Goal: Task Accomplishment & Management: Manage account settings

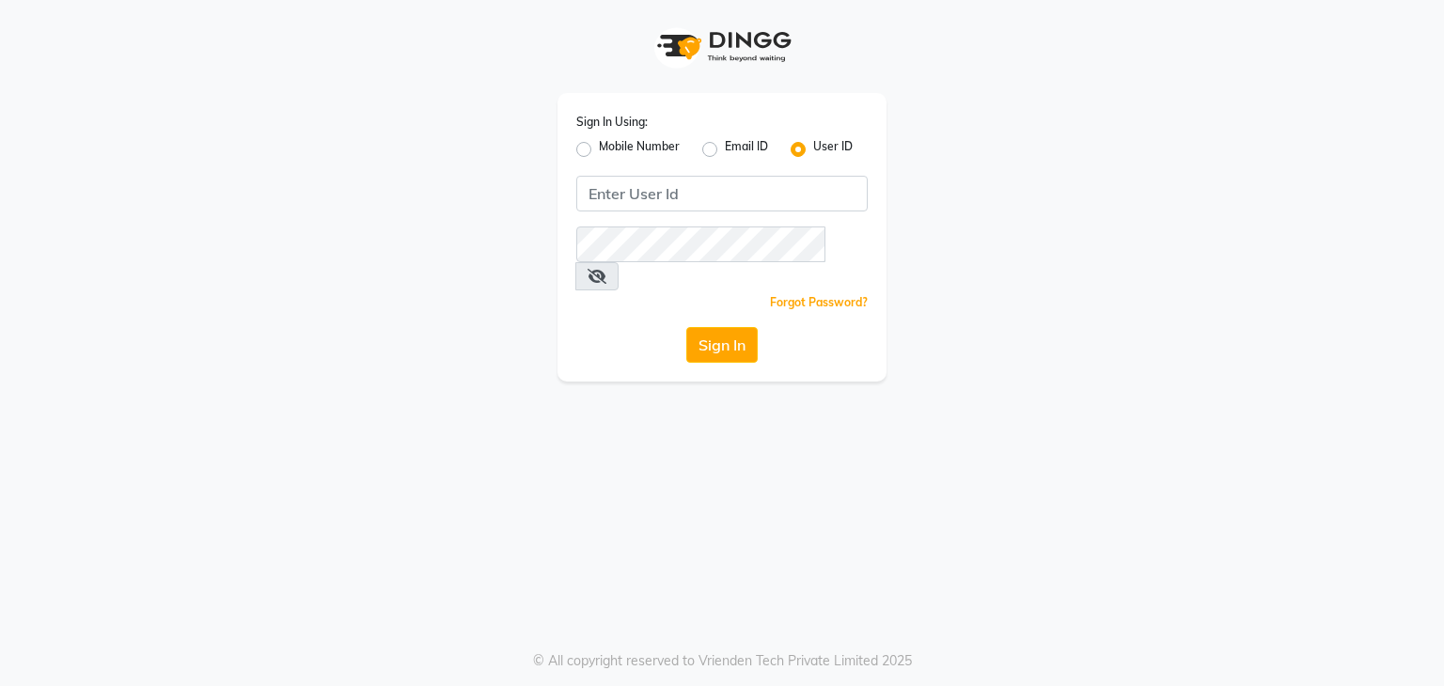
click at [592, 145] on div "Mobile Number" at bounding box center [627, 149] width 103 height 23
click at [599, 150] on label "Mobile Number" at bounding box center [639, 149] width 81 height 23
click at [599, 150] on input "Mobile Number" at bounding box center [605, 144] width 12 height 12
radio input "true"
radio input "false"
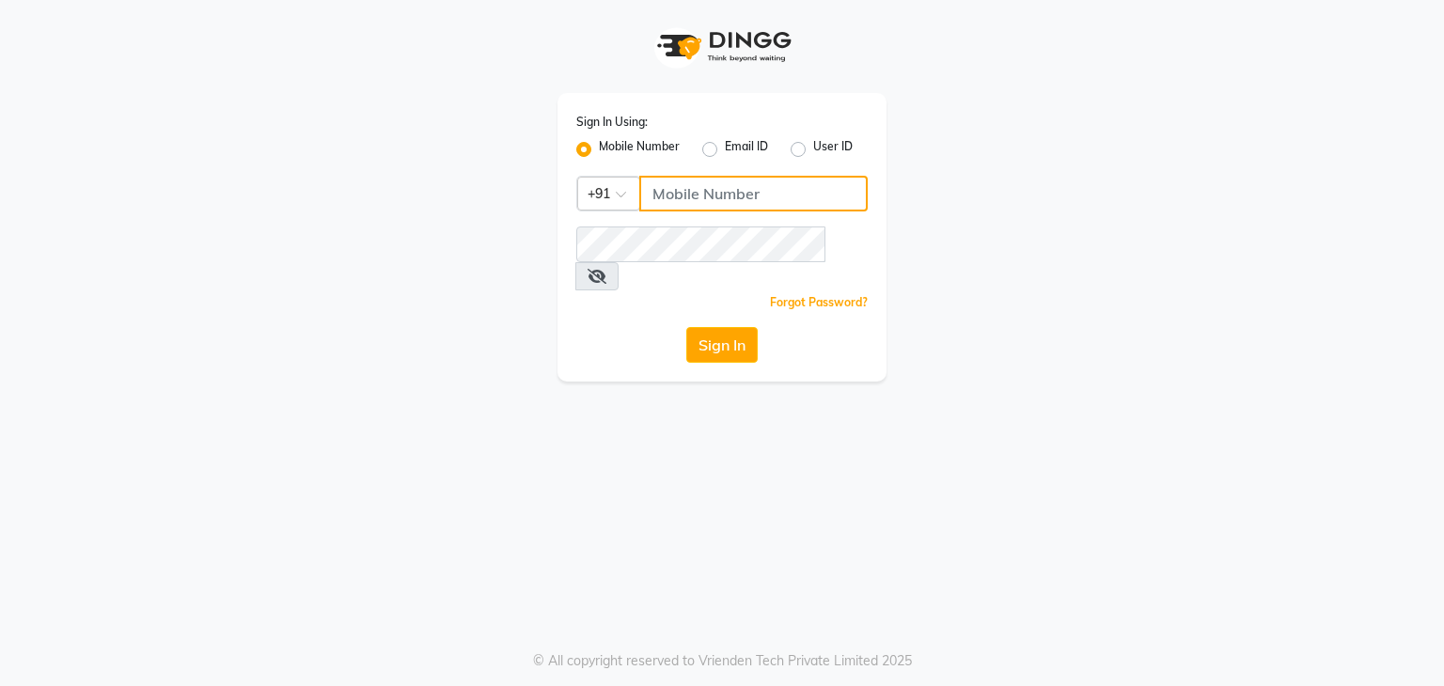
click at [703, 189] on input "Username" at bounding box center [753, 194] width 229 height 36
type input "7684837520"
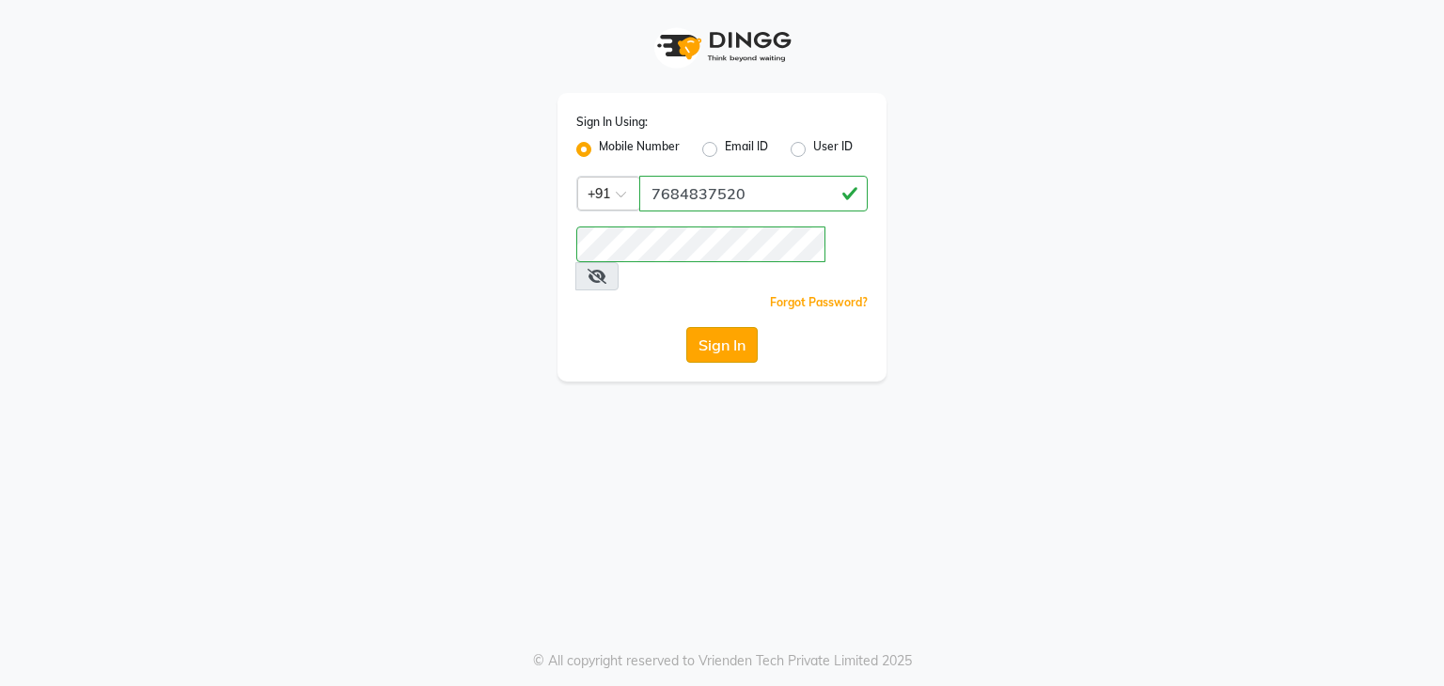
click at [716, 327] on button "Sign In" at bounding box center [721, 345] width 71 height 36
